Goal: Complete application form

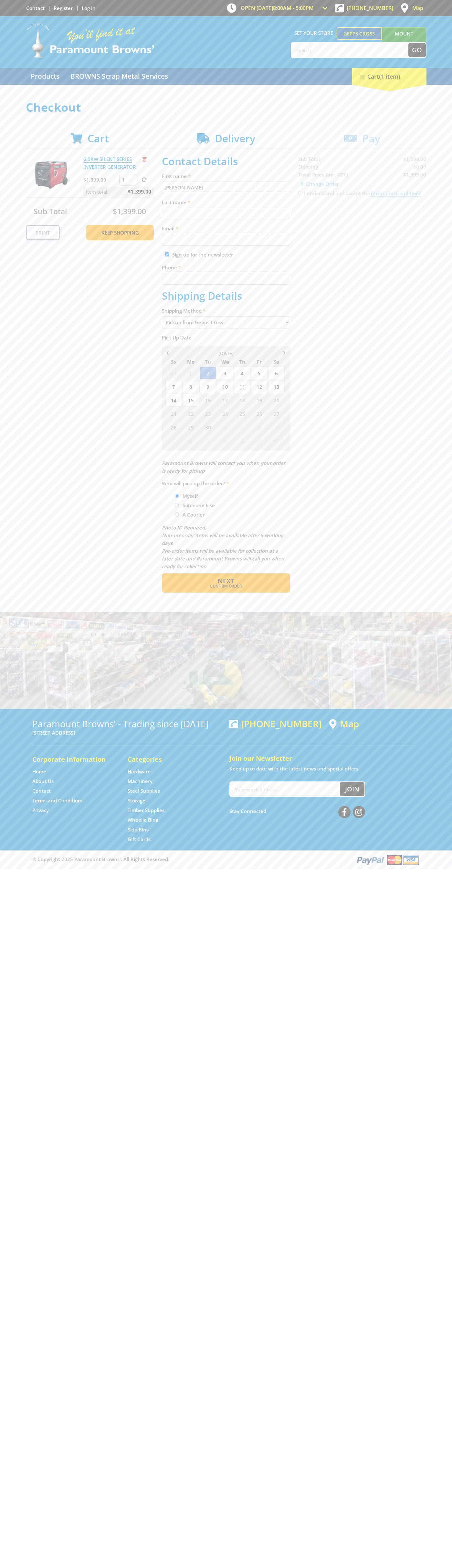
type input "[PERSON_NAME]"
type input "[EMAIL_ADDRESS][DOMAIN_NAME]"
type input "0293744000"
click at [226, 581] on span "Next" at bounding box center [226, 581] width 16 height 9
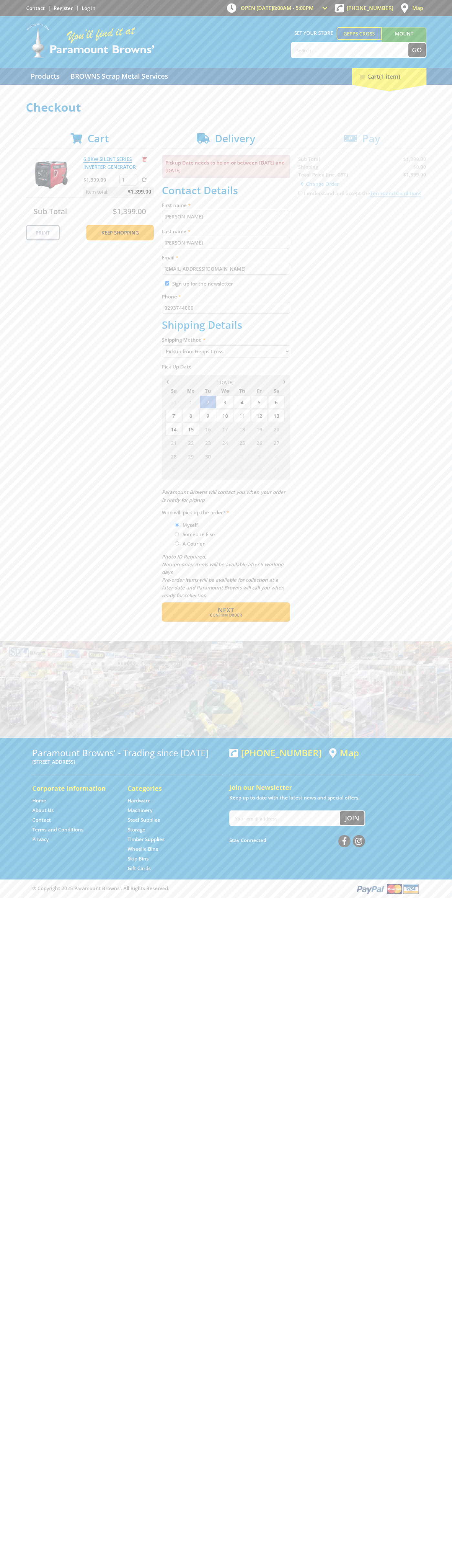
type input "[PERSON_NAME]"
click at [226, 616] on span "Confirm order" at bounding box center [226, 615] width 100 height 3
click at [226, 610] on span "Next" at bounding box center [226, 610] width 16 height 9
